Goal: Obtain resource: Obtain resource

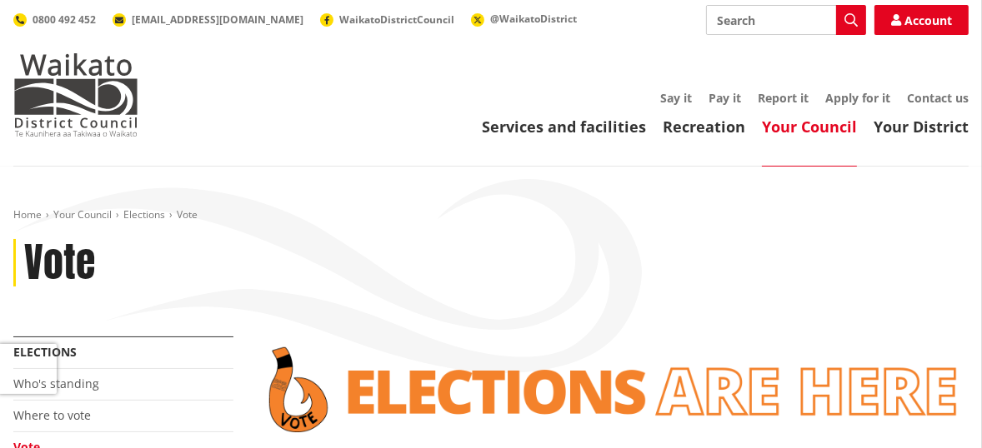
click at [512, 306] on div "Home Your Council Elections Vote Vote" at bounding box center [491, 272] width 980 height 128
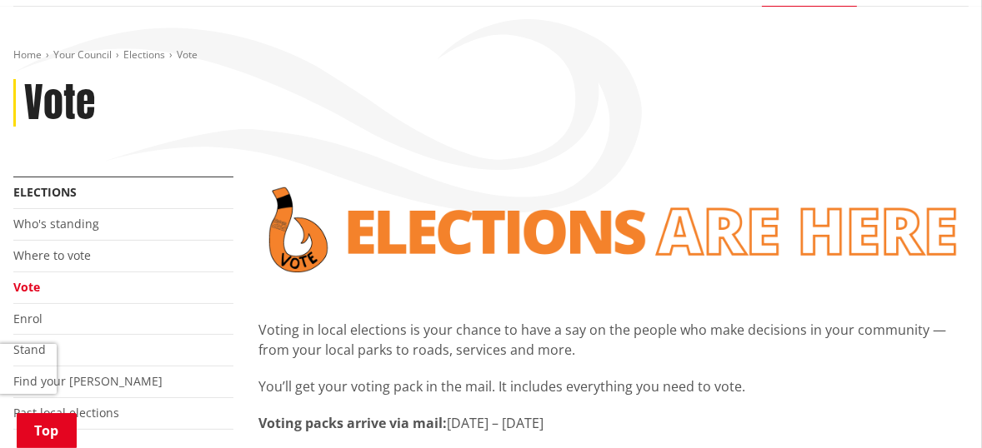
scroll to position [360, 0]
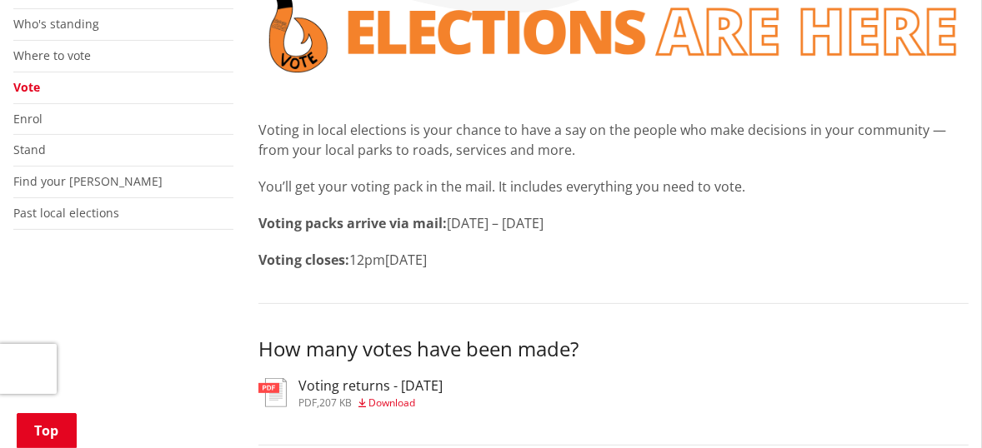
click at [395, 397] on span "Download" at bounding box center [391, 403] width 47 height 14
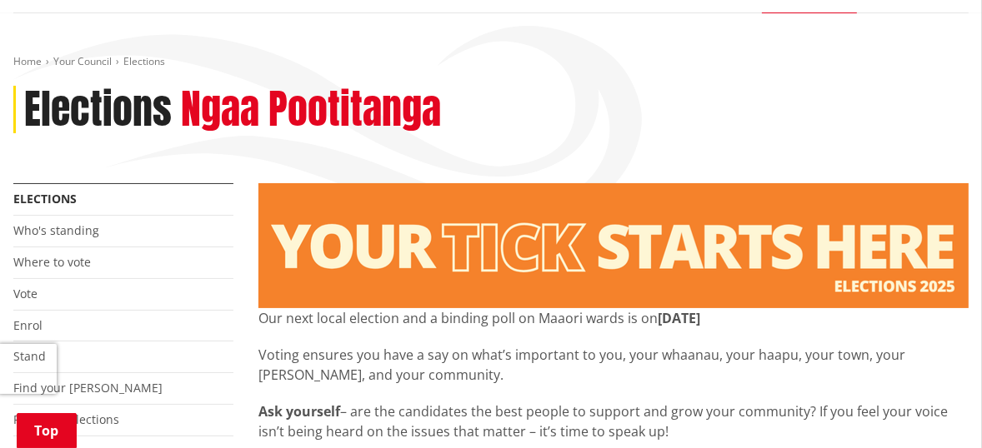
scroll to position [327, 0]
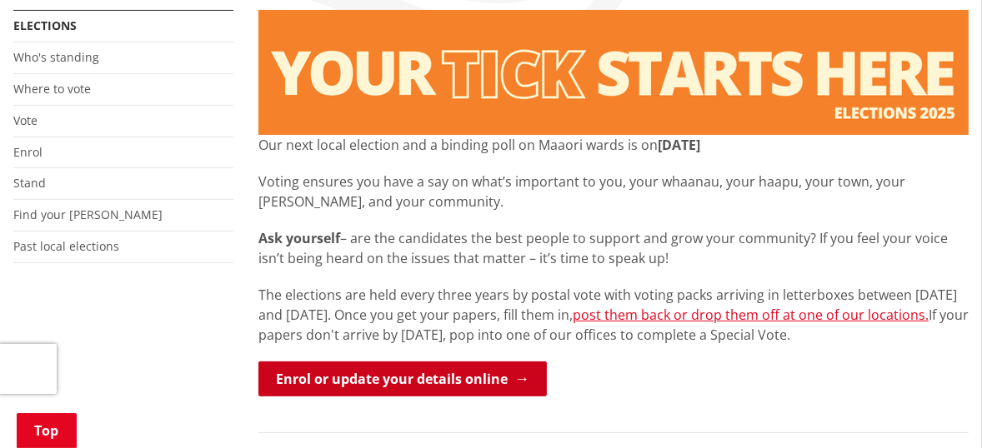
click at [430, 375] on link "Enrol or update your details online" at bounding box center [402, 379] width 288 height 35
